Goal: Information Seeking & Learning: Learn about a topic

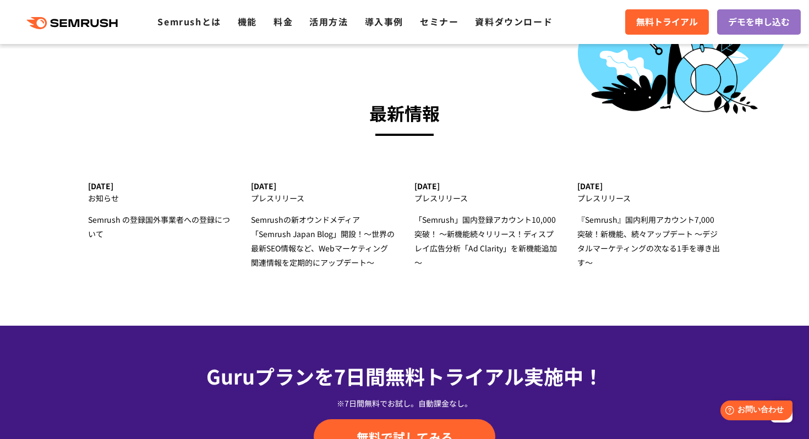
scroll to position [3915, 0]
